Goal: Navigation & Orientation: Find specific page/section

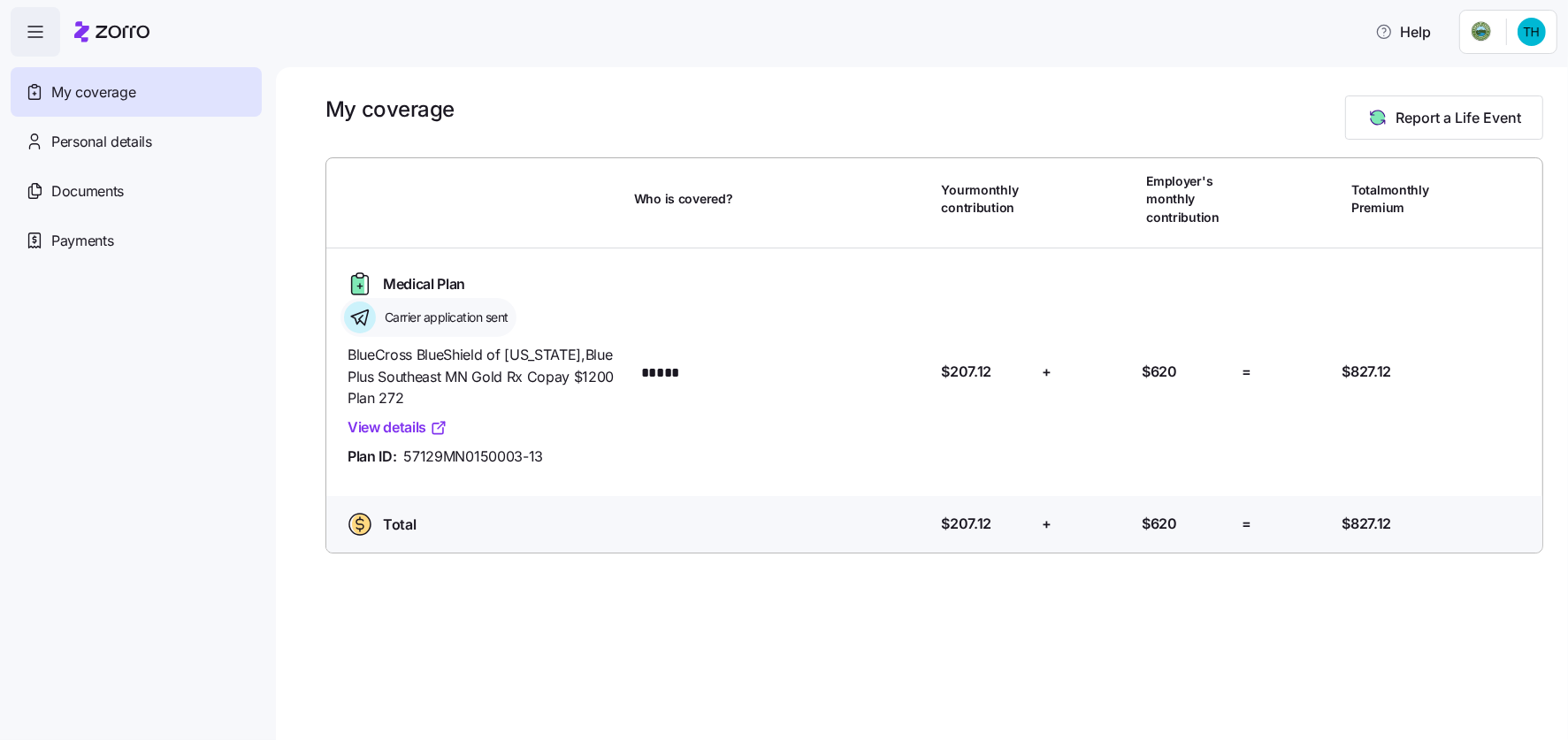
click at [375, 425] on link "View details" at bounding box center [397, 427] width 100 height 22
click at [96, 143] on span "Personal details" at bounding box center [102, 142] width 101 height 22
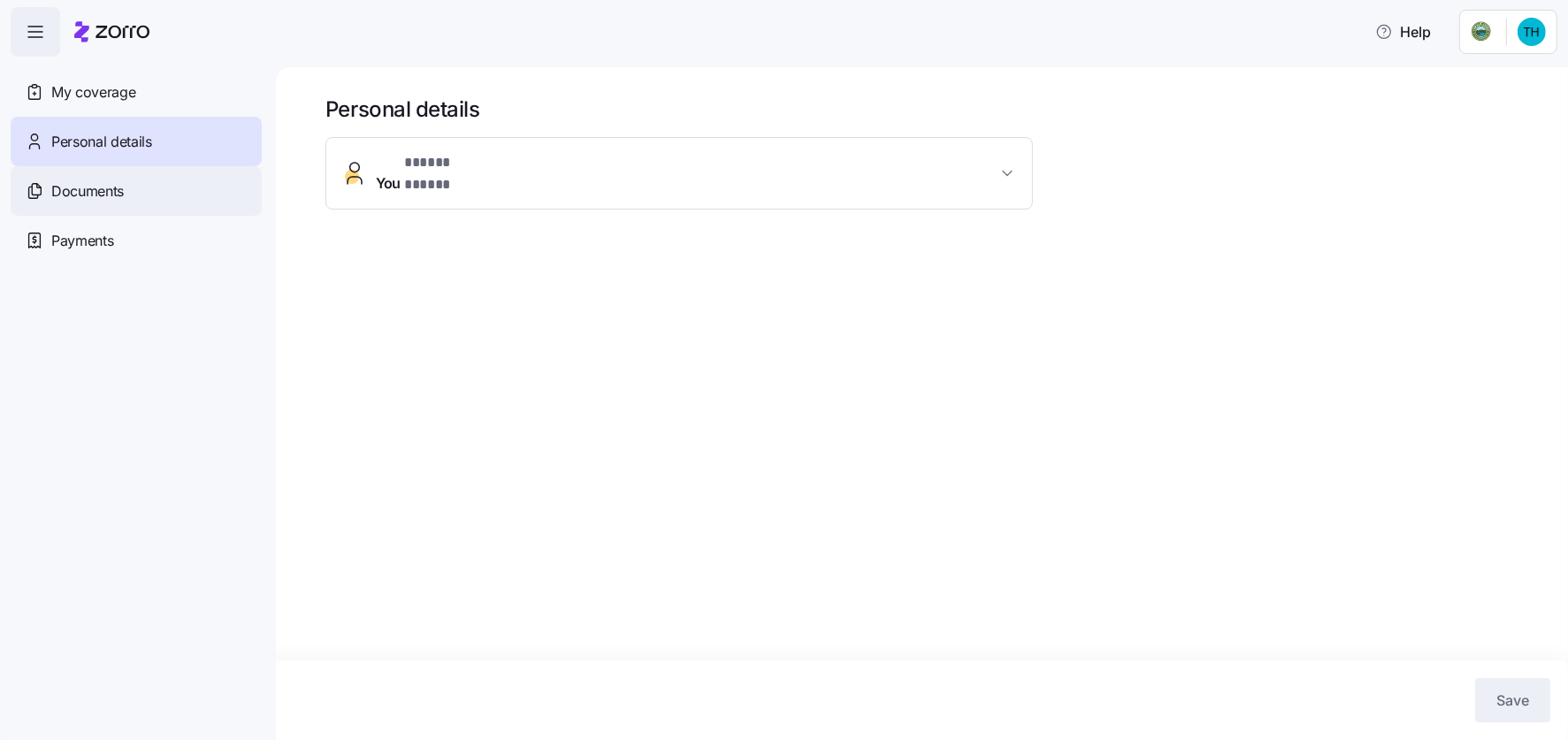
click at [94, 198] on span "Documents" at bounding box center [88, 191] width 73 height 22
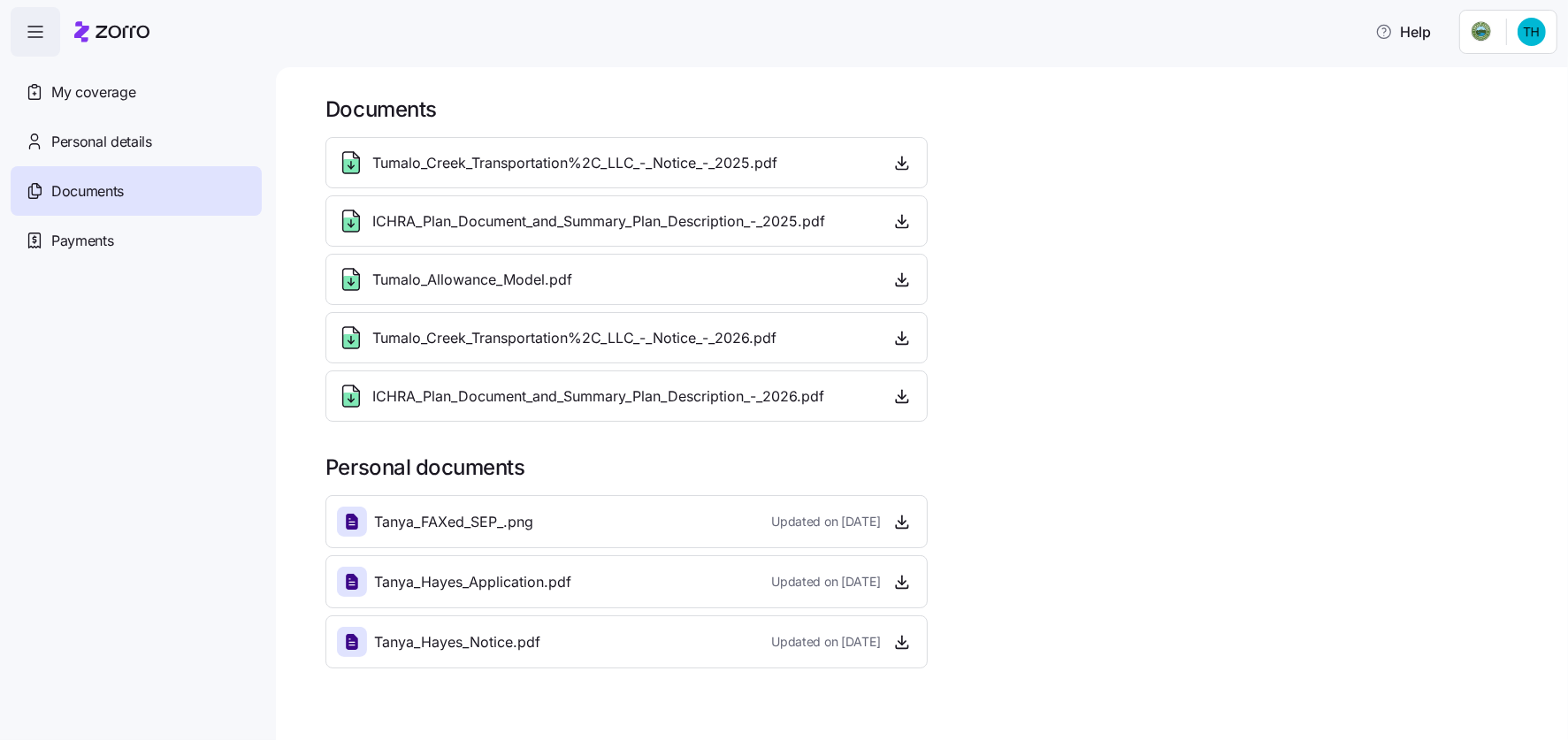
click at [763, 385] on span "ICHRA_Plan_Document_and_Summary_Plan_Description_-_2026.pdf" at bounding box center [598, 397] width 452 height 22
click at [68, 223] on div "Payments" at bounding box center [135, 240] width 251 height 49
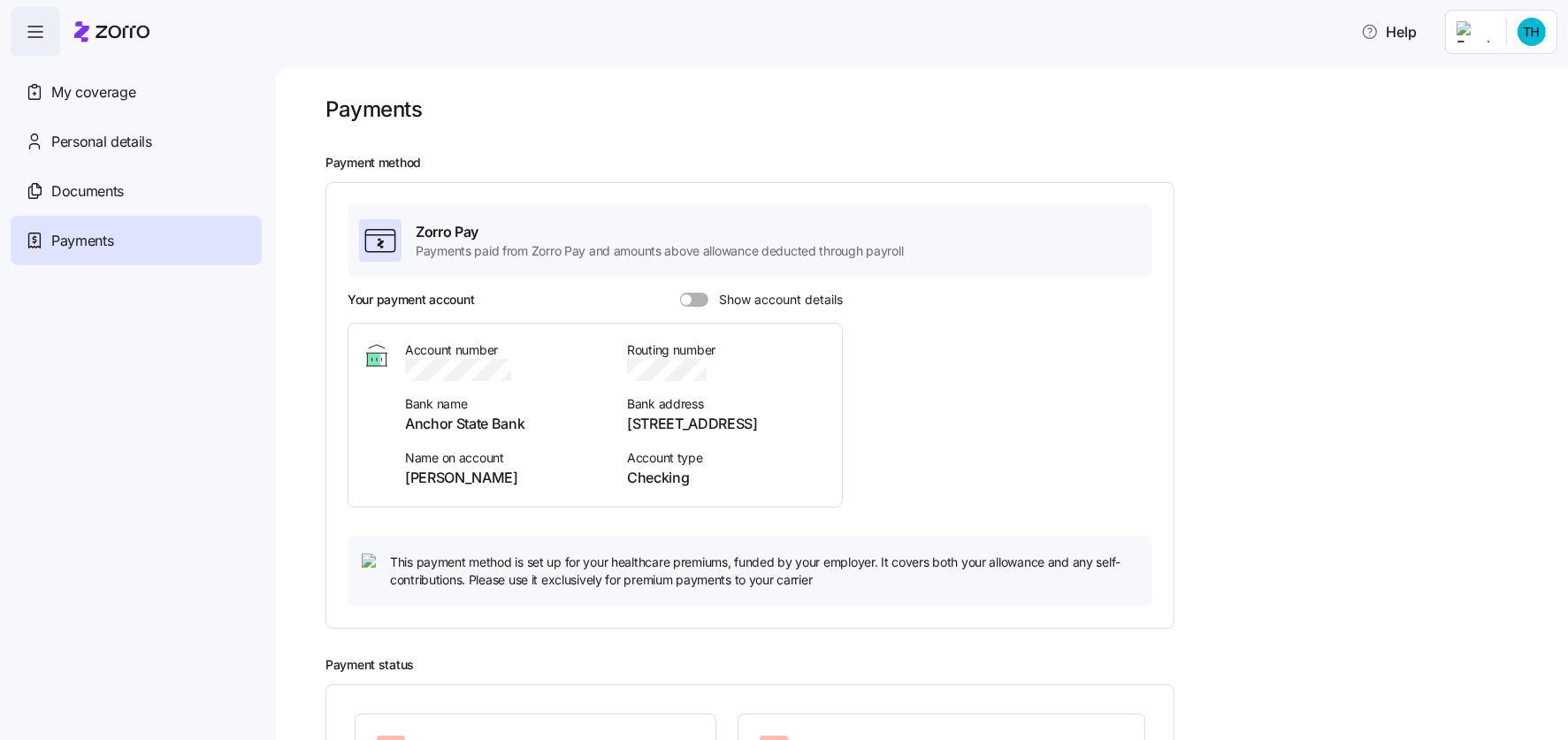
scroll to position [180, 0]
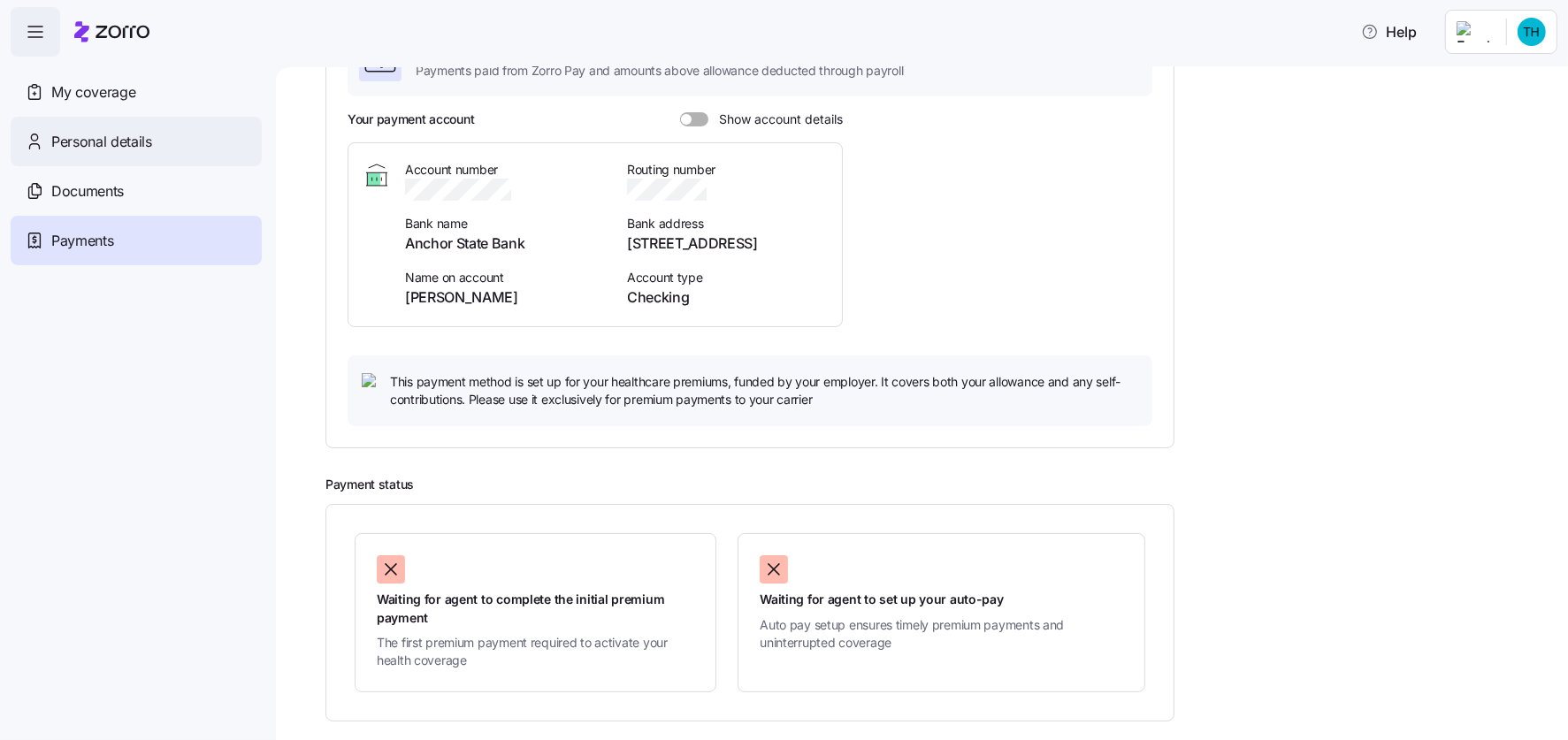
click at [97, 133] on span "Personal details" at bounding box center [102, 142] width 101 height 22
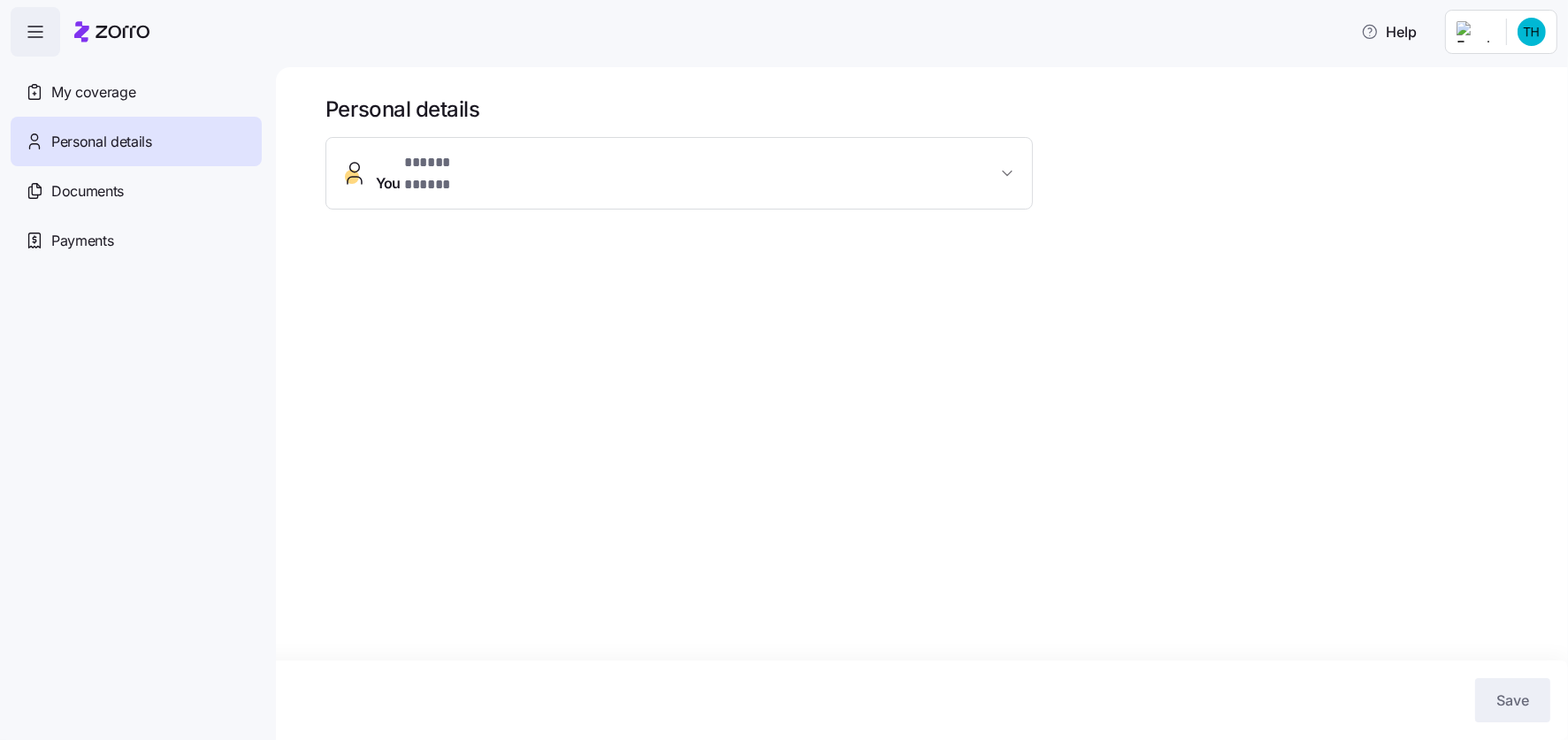
click at [96, 92] on span "My coverage" at bounding box center [93, 92] width 84 height 22
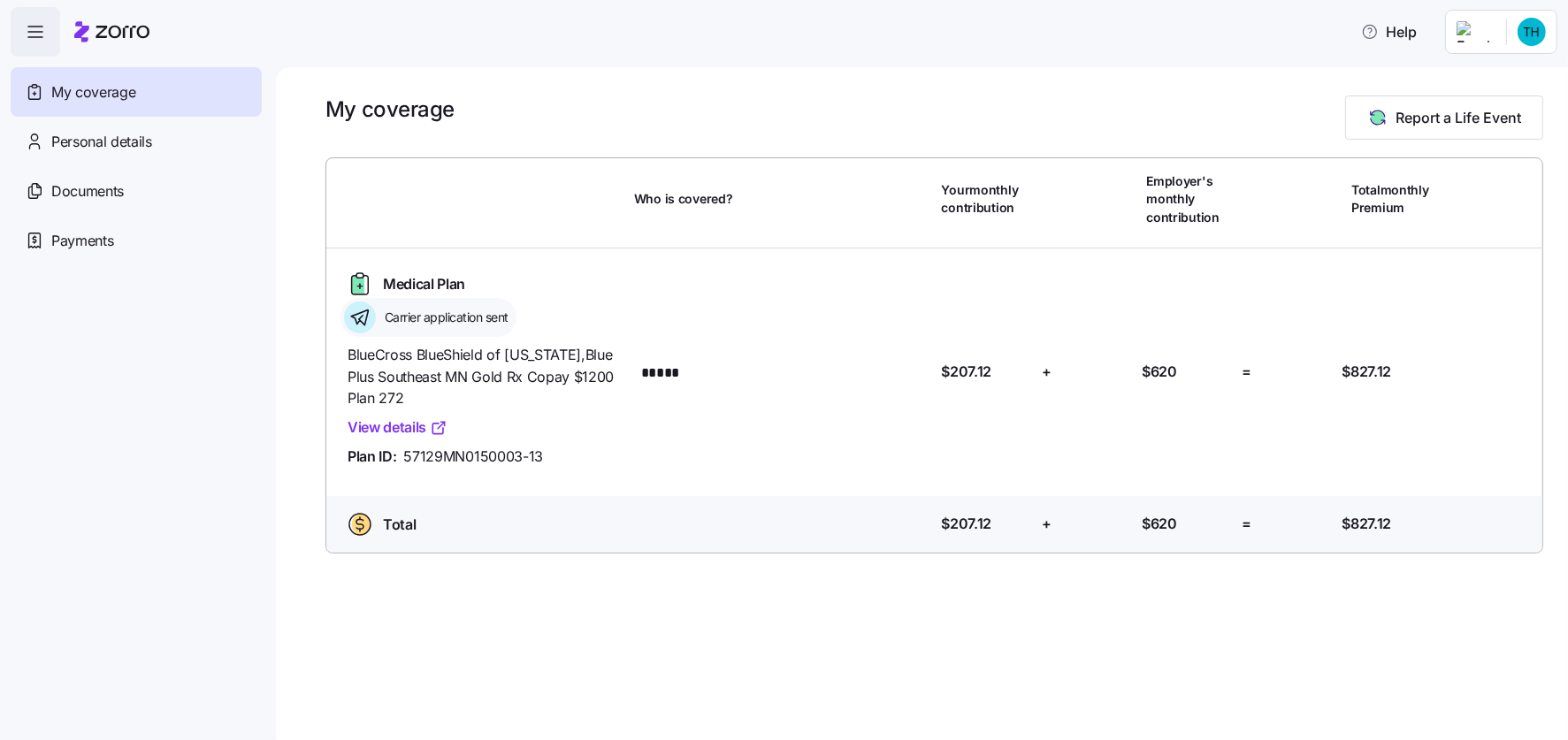
click at [371, 428] on link "View details" at bounding box center [397, 427] width 100 height 22
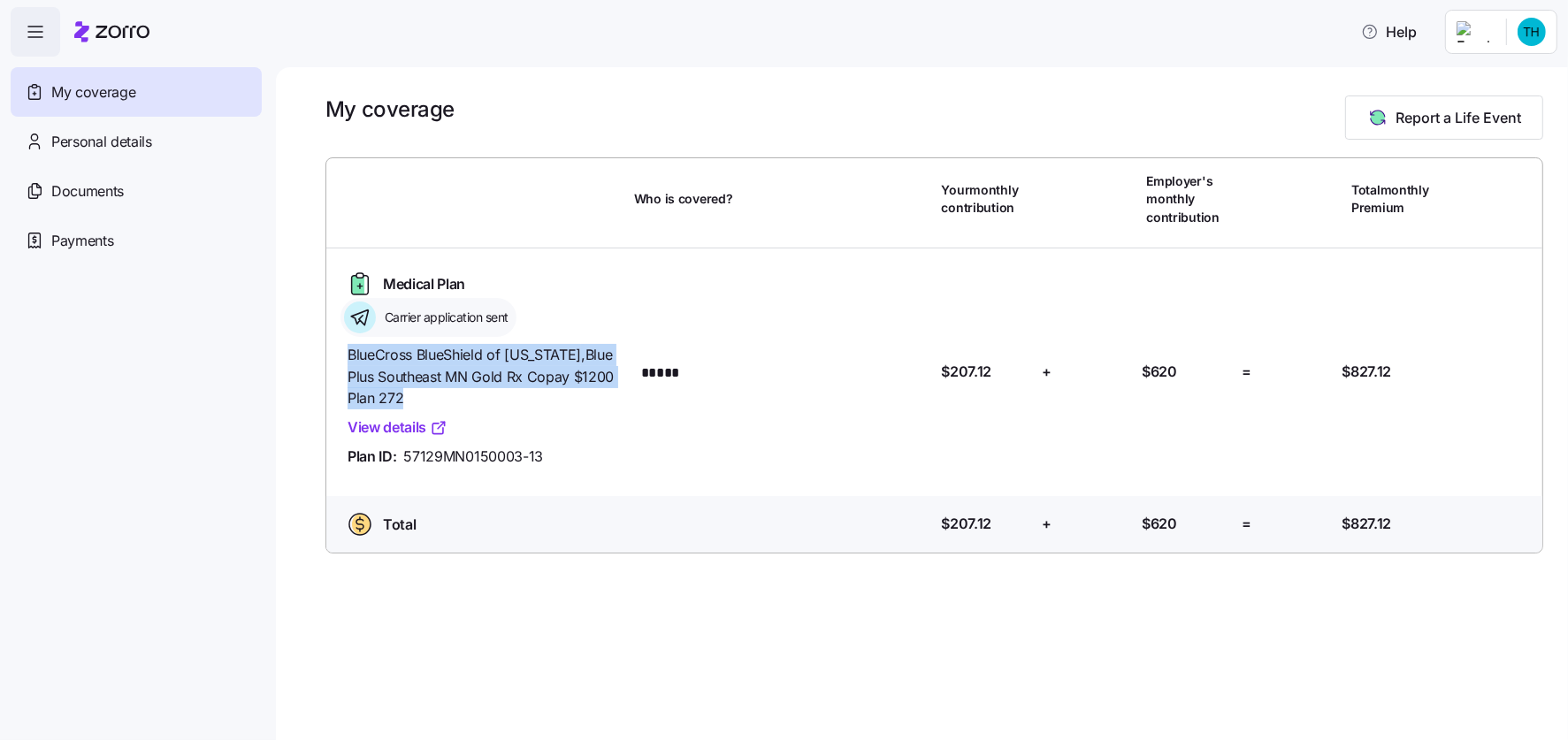
drag, startPoint x: 350, startPoint y: 350, endPoint x: 623, endPoint y: 408, distance: 279.1
click at [625, 408] on div "BlueCross BlueShield of [US_STATE] , Blue Plus Southeast MN Gold Rx Copay $1200…" at bounding box center [483, 406] width 287 height 138
click at [365, 426] on link "View details" at bounding box center [397, 427] width 100 height 22
